Goal: Task Accomplishment & Management: Complete application form

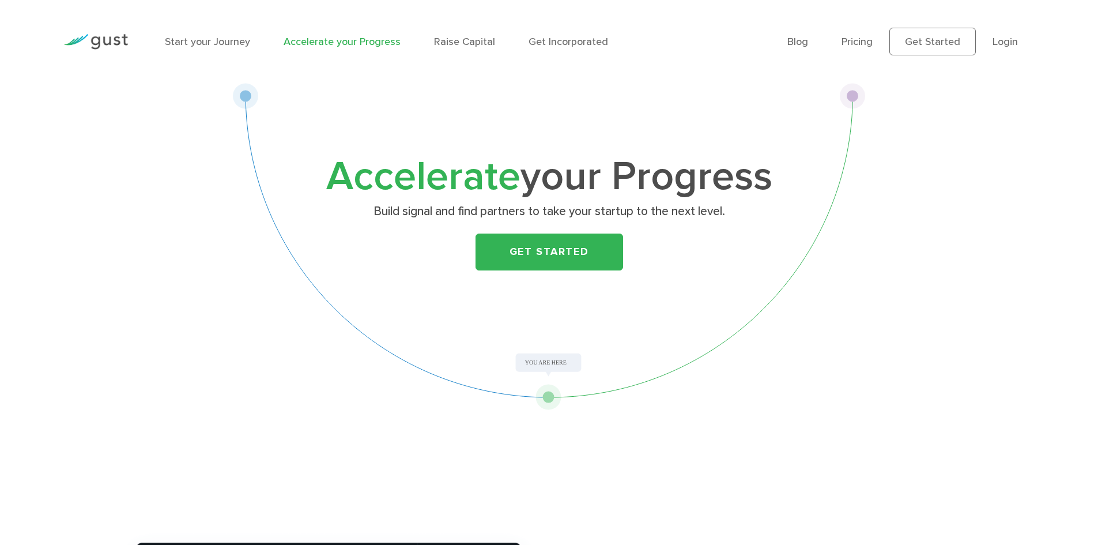
click at [586, 247] on link "Get Started" at bounding box center [550, 251] width 148 height 37
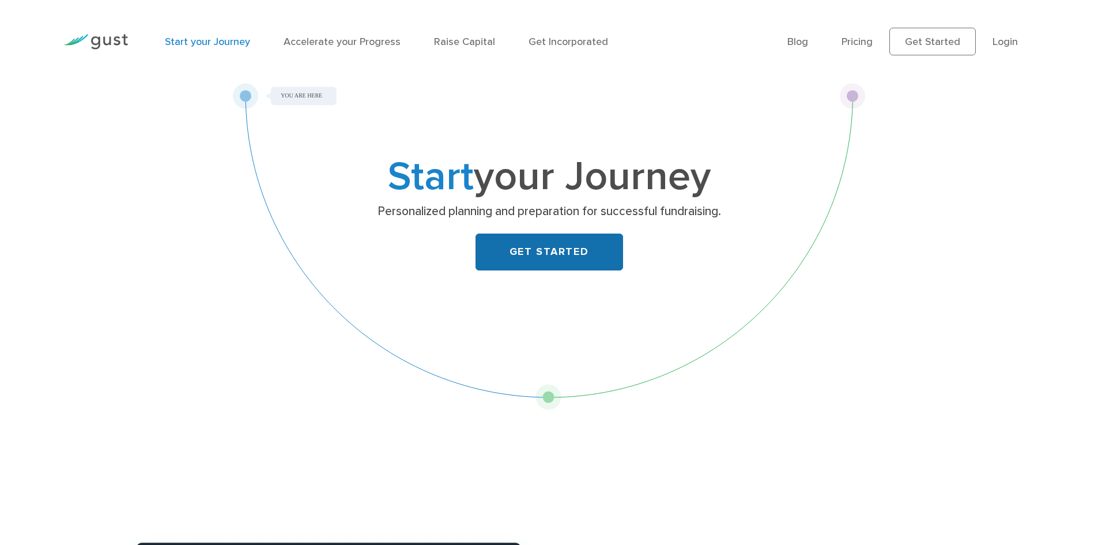
click at [571, 245] on link "GET STARTED" at bounding box center [550, 251] width 148 height 37
